Goal: Check status: Check status

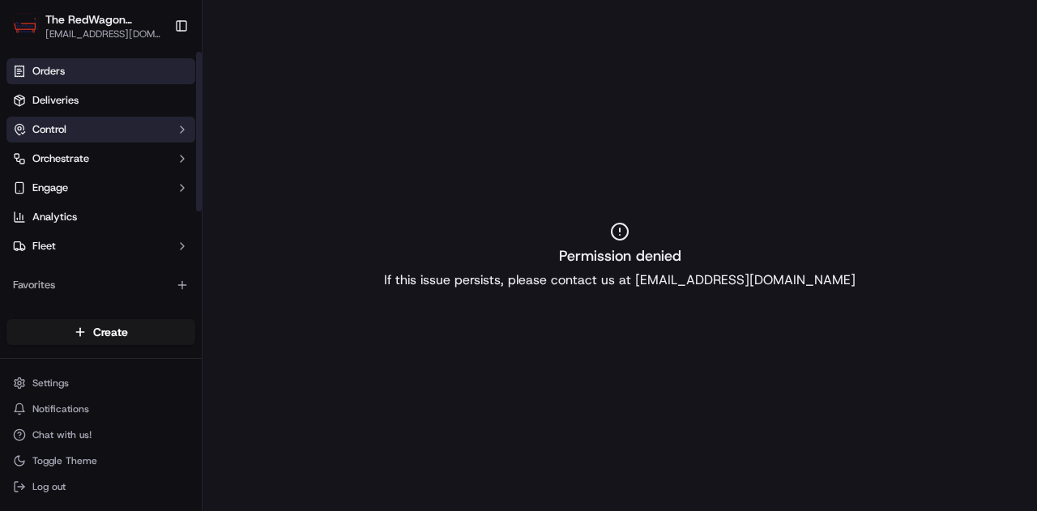
click at [92, 120] on button "Control" at bounding box center [100, 130] width 189 height 26
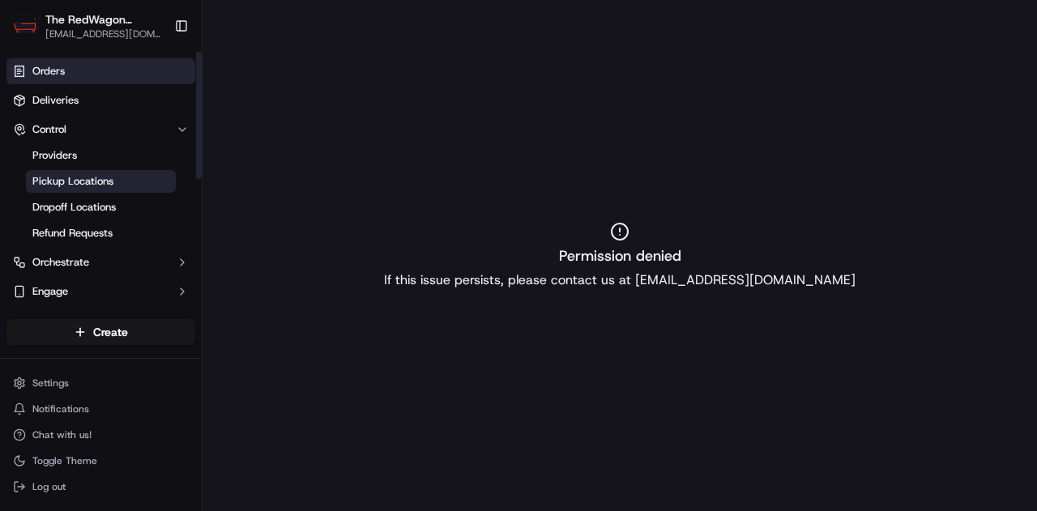
click at [76, 185] on span "Pickup Locations" at bounding box center [72, 181] width 81 height 15
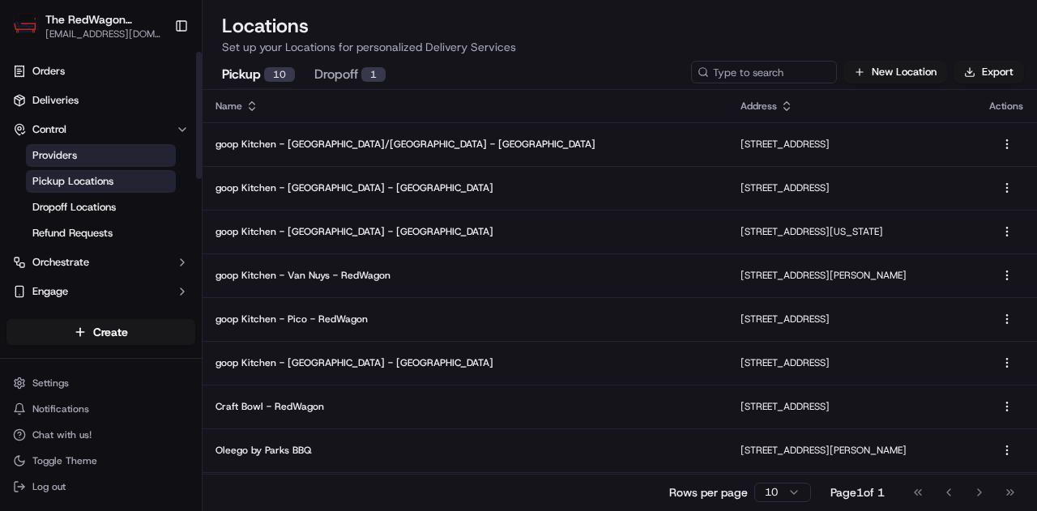
click at [83, 159] on link "Providers" at bounding box center [101, 155] width 150 height 23
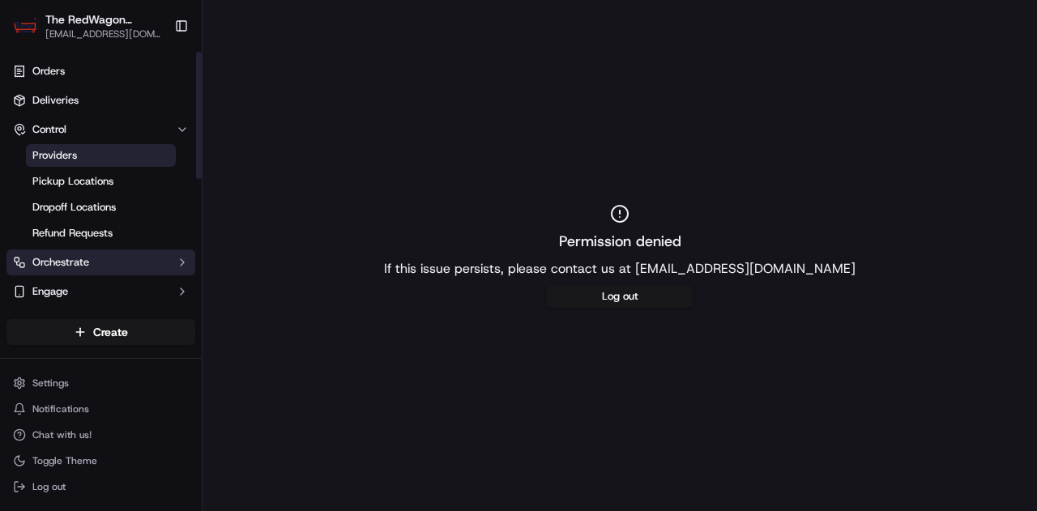
click at [57, 259] on span "Orchestrate" at bounding box center [60, 262] width 57 height 15
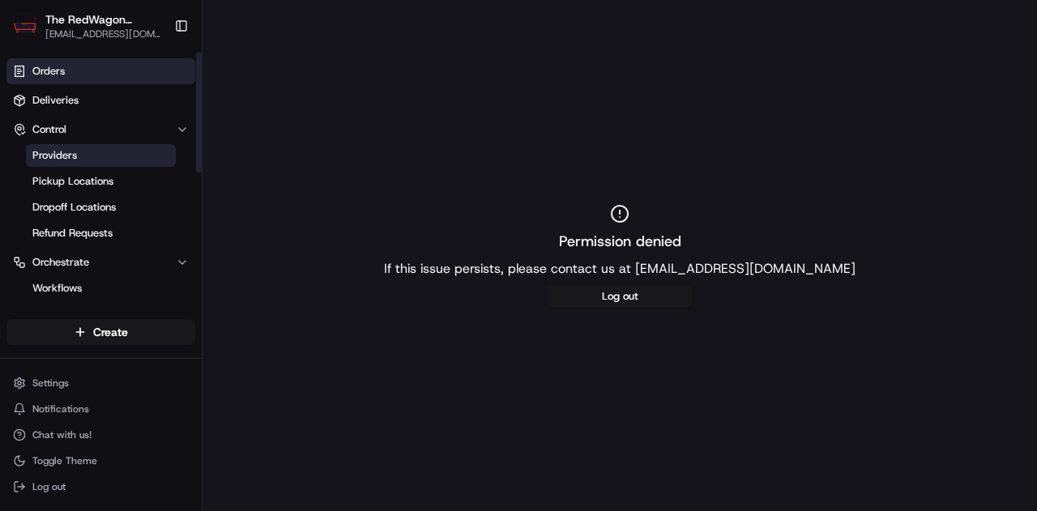
click at [68, 67] on link "Orders" at bounding box center [100, 71] width 189 height 26
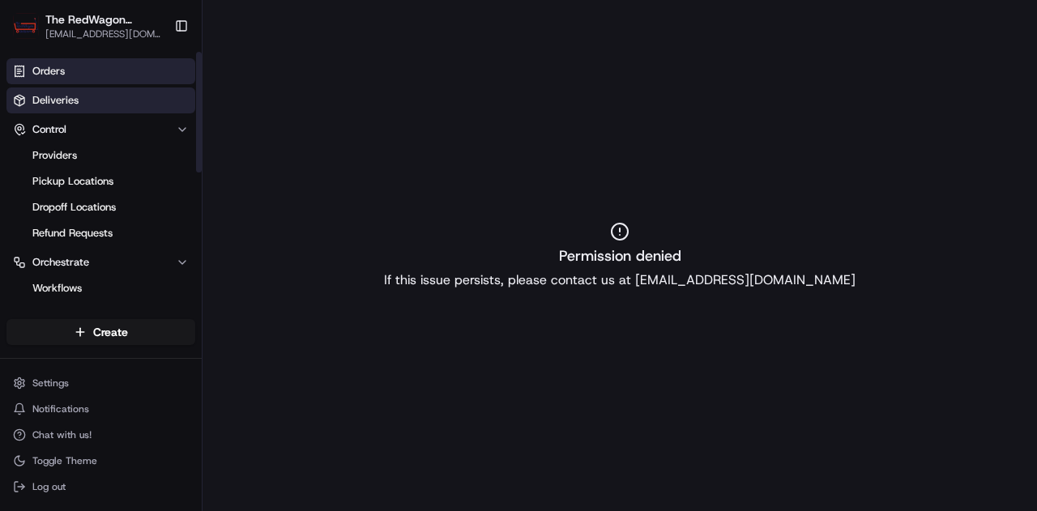
click at [81, 103] on link "Deliveries" at bounding box center [100, 100] width 189 height 26
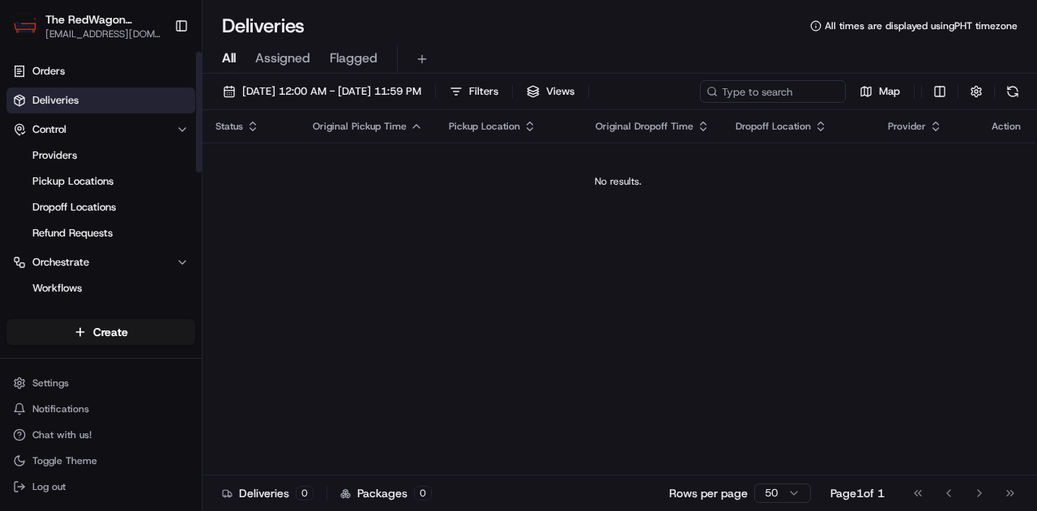
click at [104, 29] on span "[EMAIL_ADDRESS][DOMAIN_NAME]" at bounding box center [103, 34] width 116 height 13
click at [282, 59] on span "Assigned" at bounding box center [282, 58] width 55 height 19
click at [333, 55] on span "Flagged" at bounding box center [354, 58] width 48 height 19
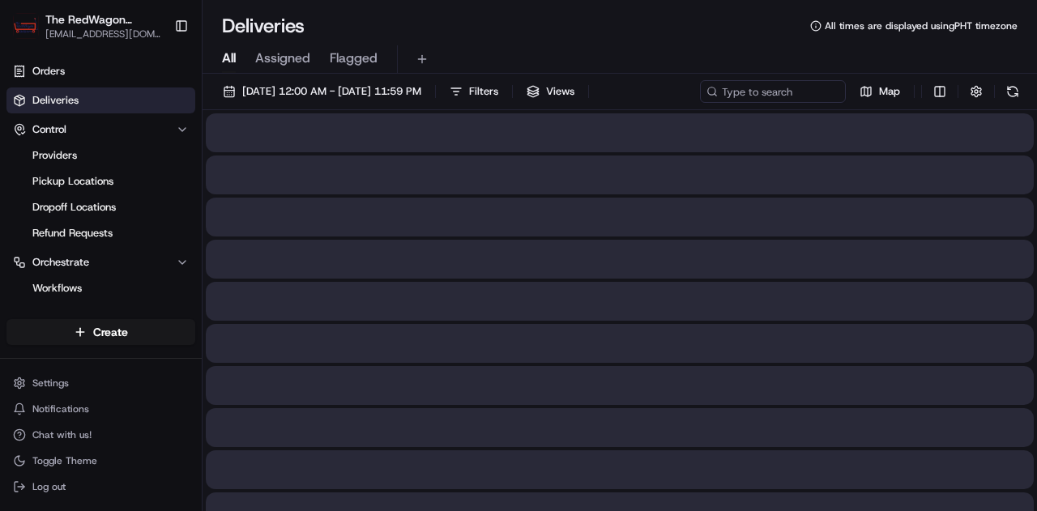
click at [227, 57] on span "All" at bounding box center [229, 58] width 14 height 19
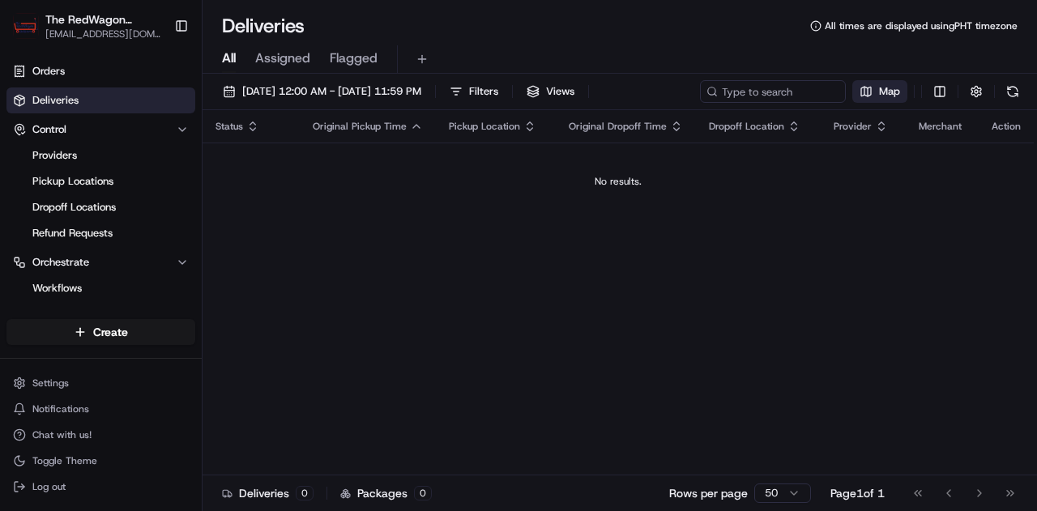
click at [876, 92] on button "Map" at bounding box center [879, 91] width 55 height 23
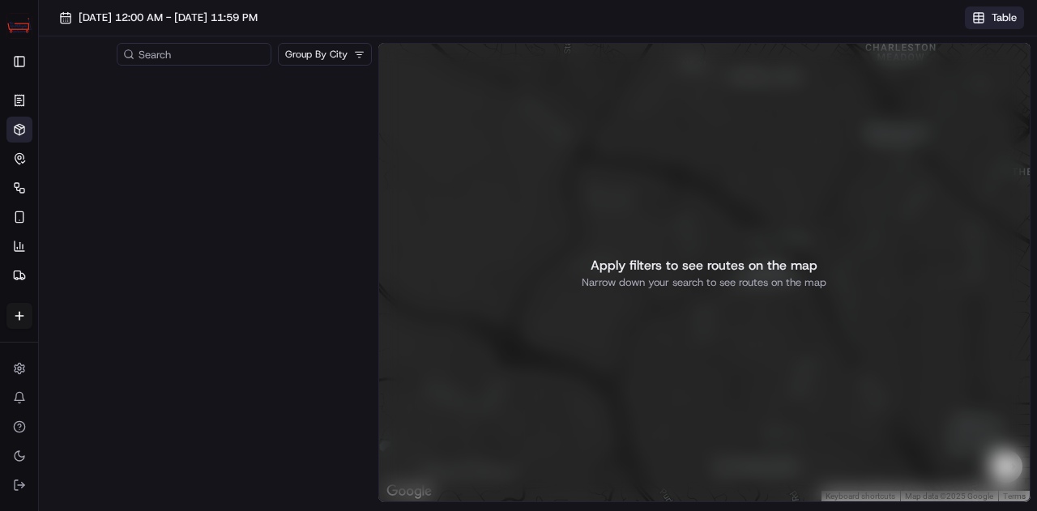
click at [981, 17] on button "Table" at bounding box center [993, 17] width 59 height 23
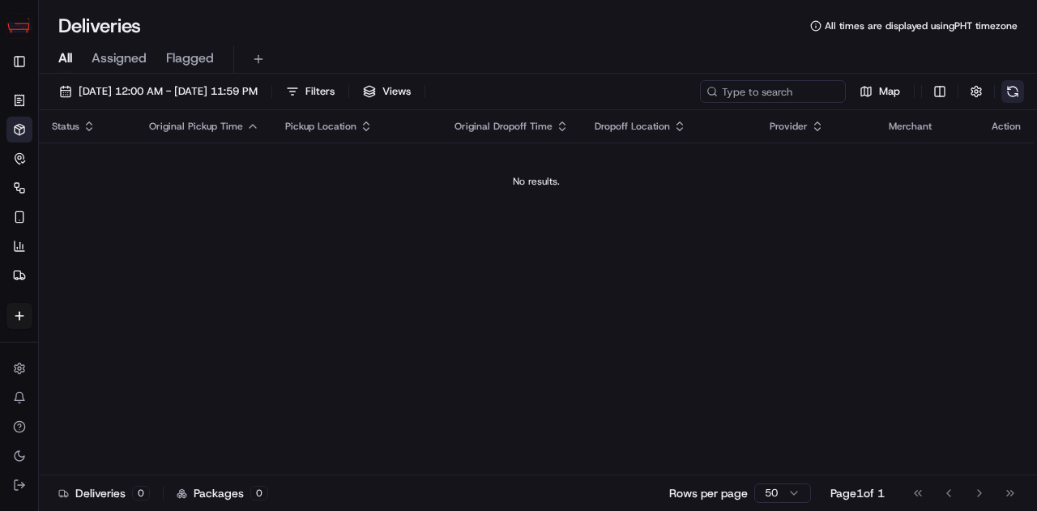
click at [1004, 89] on button at bounding box center [1012, 91] width 23 height 23
click at [16, 252] on icon at bounding box center [19, 246] width 13 height 13
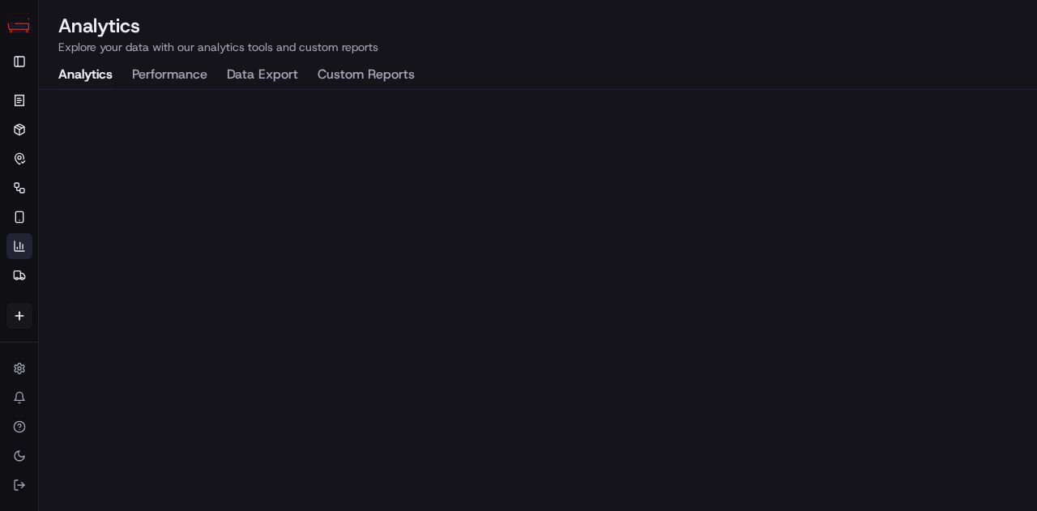
click at [139, 85] on button "Performance" at bounding box center [169, 76] width 75 height 28
click at [240, 82] on button "Data Export" at bounding box center [262, 76] width 71 height 28
click at [81, 85] on button "Analytics" at bounding box center [85, 76] width 54 height 28
click at [80, 74] on button "Analytics" at bounding box center [85, 76] width 54 height 28
click at [17, 60] on button "Toggle Sidebar" at bounding box center [19, 62] width 26 height 26
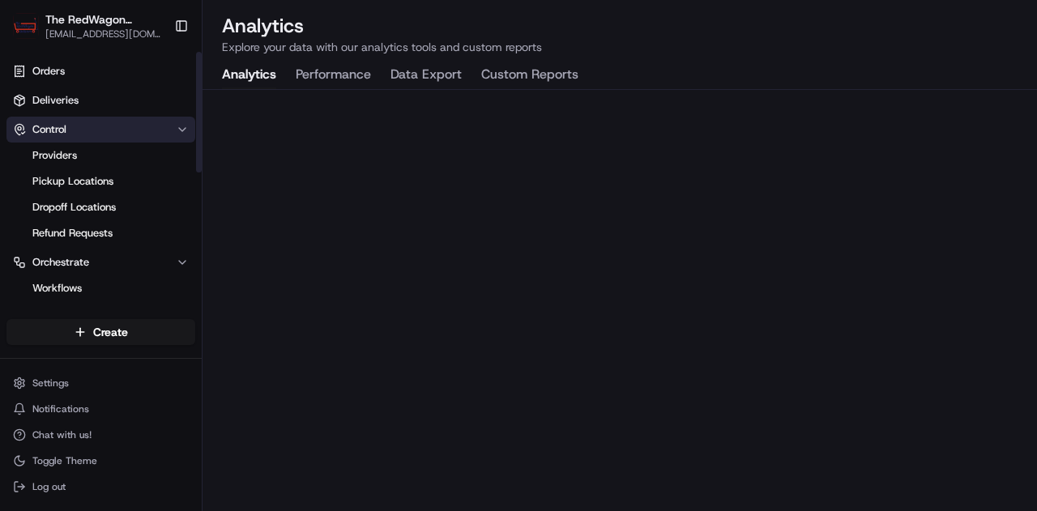
click at [118, 130] on button "Control" at bounding box center [100, 130] width 189 height 26
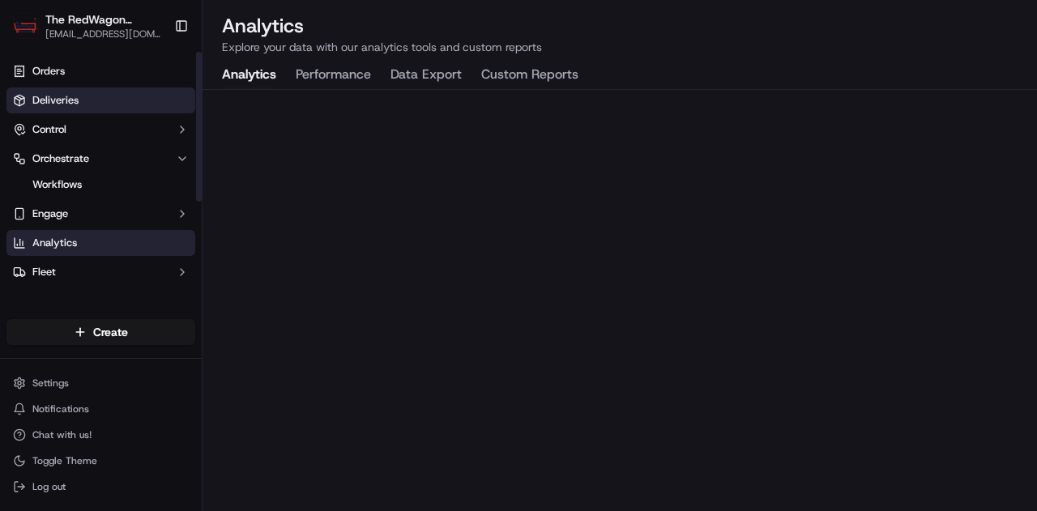
click at [91, 93] on link "Deliveries" at bounding box center [100, 100] width 189 height 26
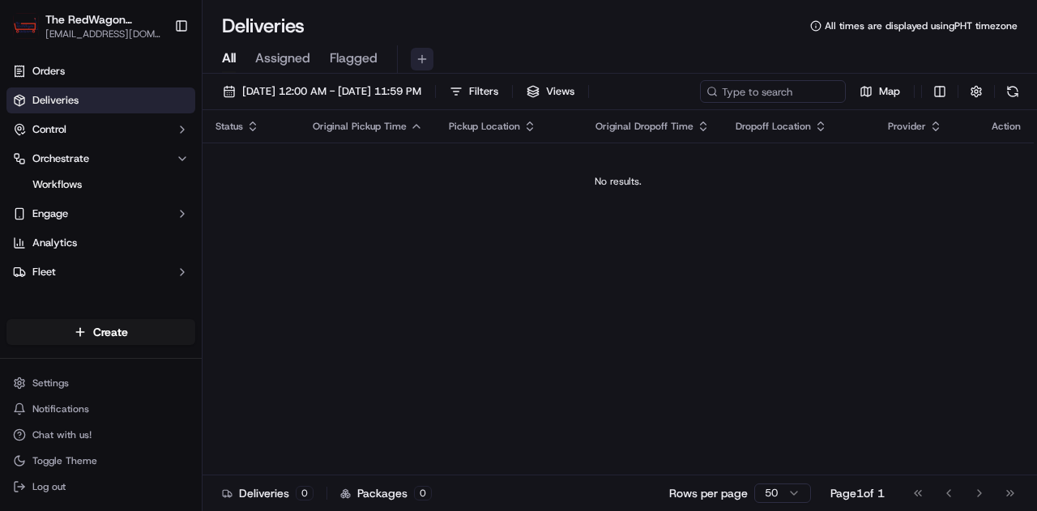
click at [419, 63] on button at bounding box center [422, 59] width 23 height 23
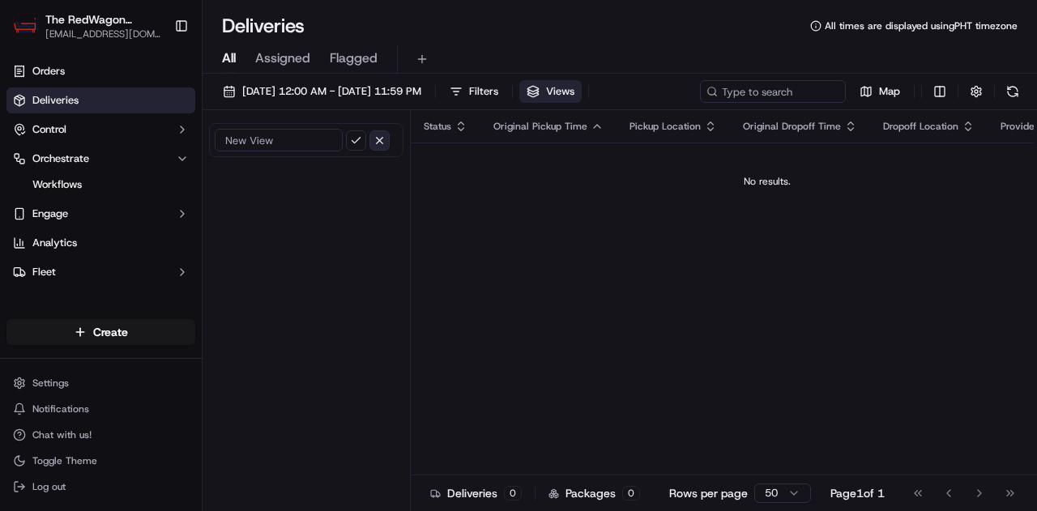
click at [378, 138] on button "button" at bounding box center [379, 140] width 20 height 20
